Goal: Task Accomplishment & Management: Complete application form

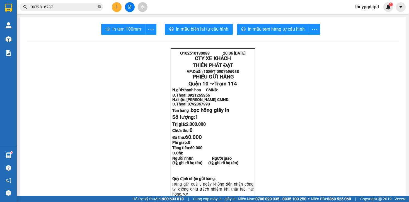
click at [98, 7] on icon "close-circle" at bounding box center [99, 6] width 3 height 3
click at [119, 8] on icon "plus" at bounding box center [117, 7] width 4 height 4
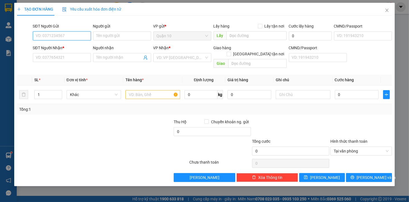
click at [76, 37] on input "SĐT Người Gửi" at bounding box center [62, 36] width 58 height 9
click at [73, 47] on div "0949273333 - [PERSON_NAME]" at bounding box center [63, 47] width 55 height 6
type input "0949273333"
type input "[PERSON_NAME]"
type input "131198803"
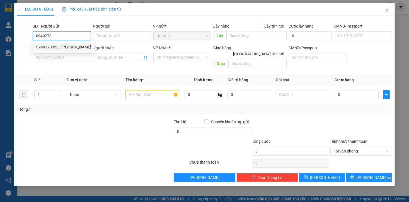
type input "0939939060"
type input "cúc"
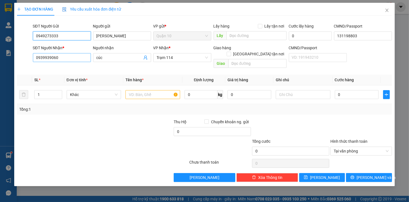
type input "0949273333"
click at [69, 57] on input "0939939060" at bounding box center [62, 57] width 58 height 9
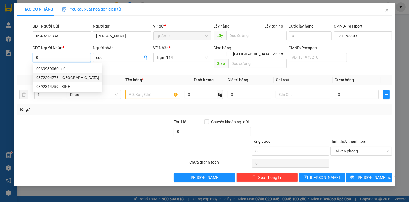
click at [68, 77] on div "0372204778 - [GEOGRAPHIC_DATA]" at bounding box center [67, 78] width 63 height 6
type input "0372204778"
type input "đức"
type input "075097013337"
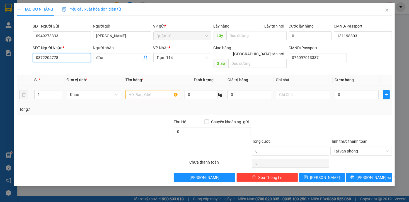
type input "0372204778"
click at [147, 90] on input "text" at bounding box center [153, 94] width 55 height 9
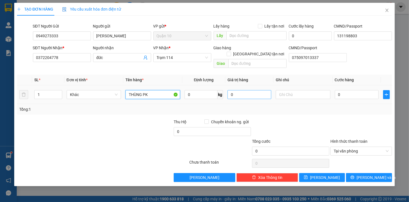
type input "THÙNG PK"
click at [233, 90] on input "0" at bounding box center [250, 94] width 44 height 9
click at [232, 90] on input "0" at bounding box center [250, 94] width 44 height 9
click at [230, 90] on input "0" at bounding box center [250, 94] width 44 height 9
type input "1.000.000"
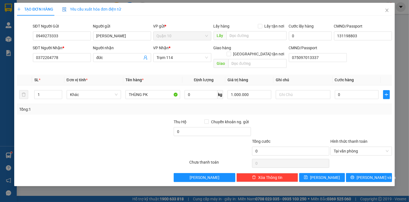
drag, startPoint x: 287, startPoint y: 104, endPoint x: 300, endPoint y: 102, distance: 12.7
click at [288, 107] on div "Tổng: 1" at bounding box center [204, 110] width 370 height 6
click at [337, 91] on input "0" at bounding box center [357, 94] width 44 height 9
type input "5"
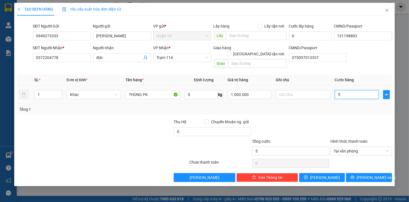
type input "50"
type input "50.000"
click at [353, 107] on div "Tổng: 1" at bounding box center [204, 110] width 370 height 6
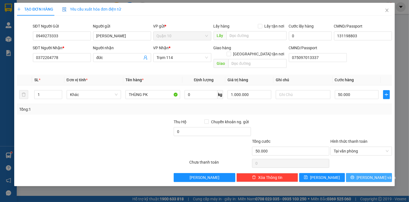
click at [355, 173] on button "[PERSON_NAME] và In" at bounding box center [369, 177] width 46 height 9
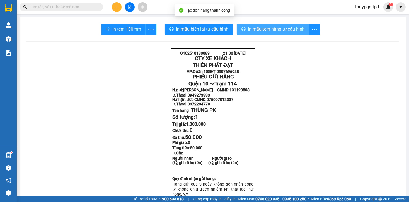
click at [270, 31] on span "In mẫu tem hàng tự cấu hình" at bounding box center [276, 29] width 57 height 7
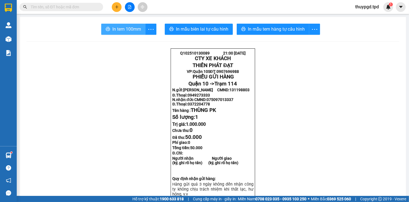
click at [137, 28] on span "In tem 100mm" at bounding box center [126, 29] width 29 height 7
